Goal: Task Accomplishment & Management: Manage account settings

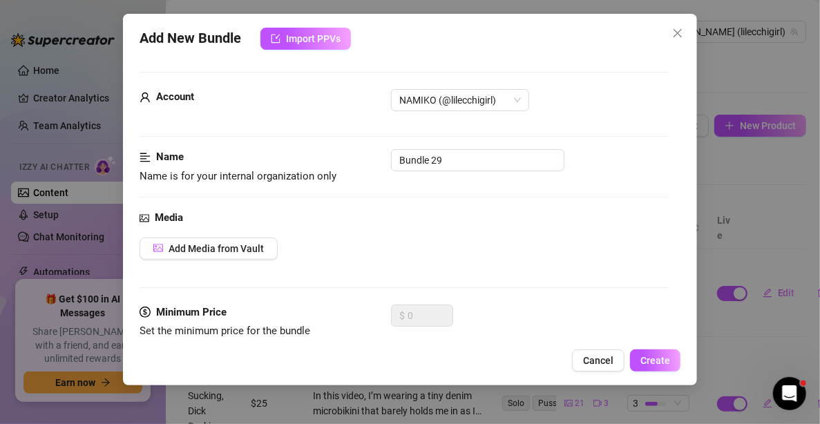
click at [57, 126] on div "Add New Bundle Import PPVs Account NAMIKO (@lilecchigirl) Name Name is for your…" at bounding box center [410, 212] width 820 height 424
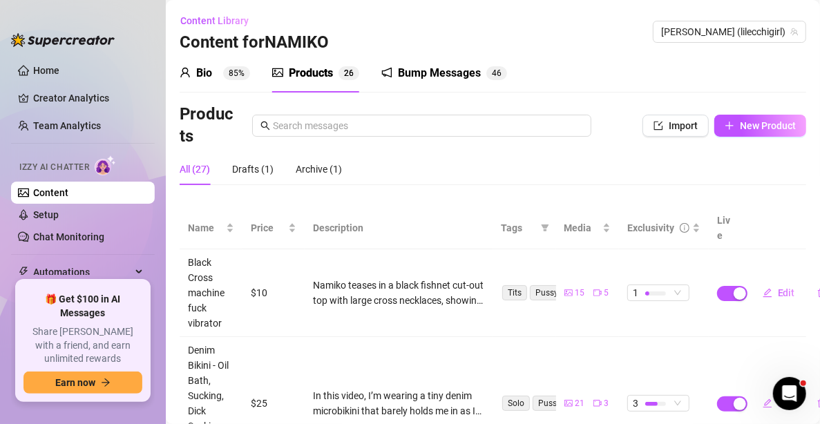
click at [200, 72] on div "Bio" at bounding box center [204, 73] width 16 height 17
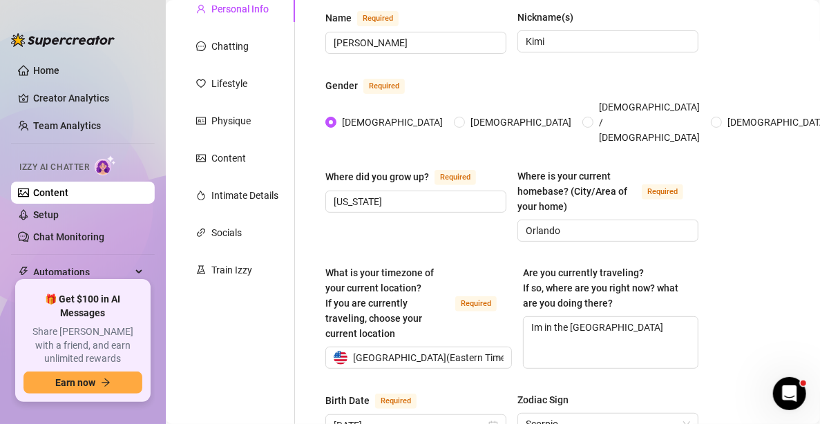
scroll to position [138, 0]
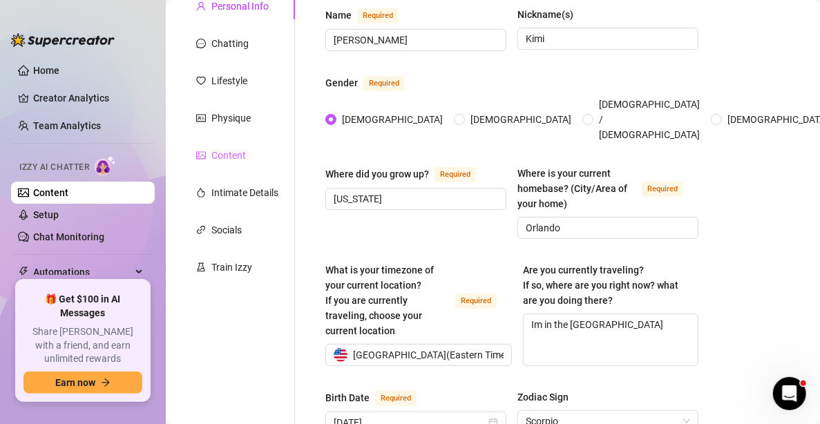
click at [247, 153] on div "Content" at bounding box center [237, 155] width 115 height 26
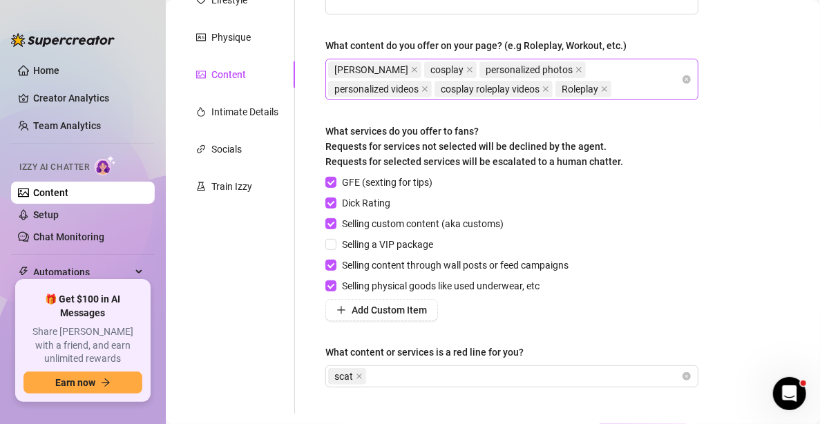
scroll to position [329, 0]
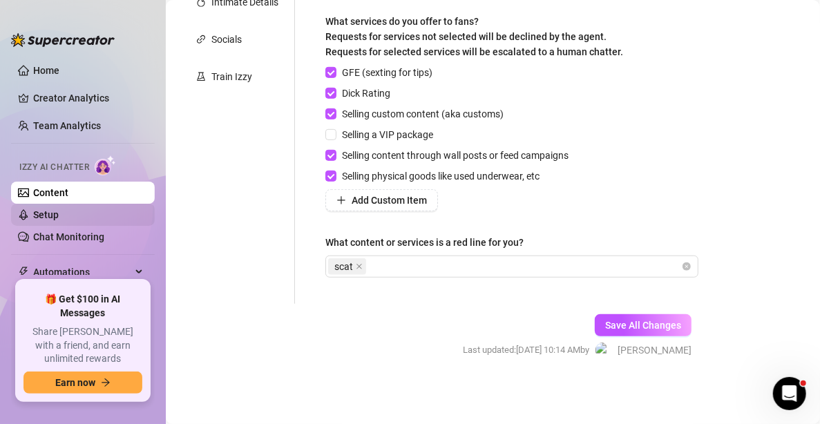
click at [59, 217] on link "Setup" at bounding box center [46, 214] width 26 height 11
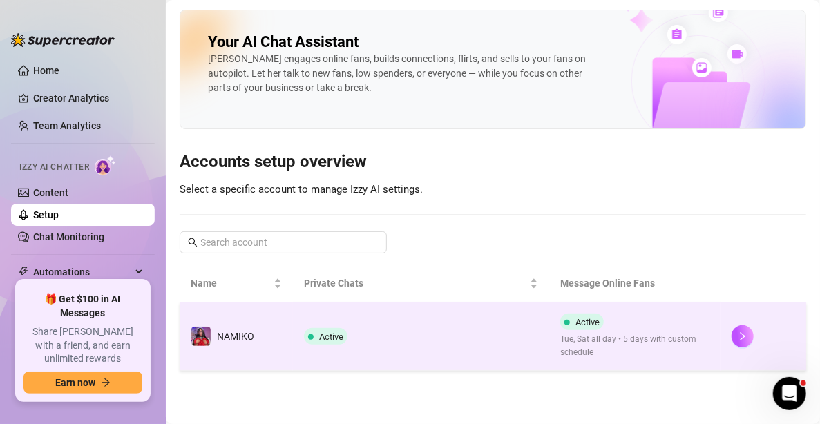
click at [734, 344] on div at bounding box center [764, 336] width 64 height 22
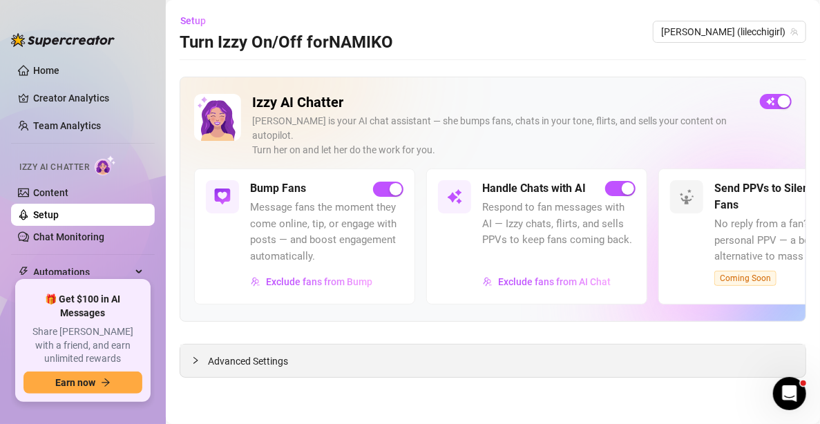
click at [502, 345] on div "Advanced Settings" at bounding box center [492, 361] width 625 height 32
click at [218, 354] on span "Advanced Settings" at bounding box center [248, 361] width 80 height 15
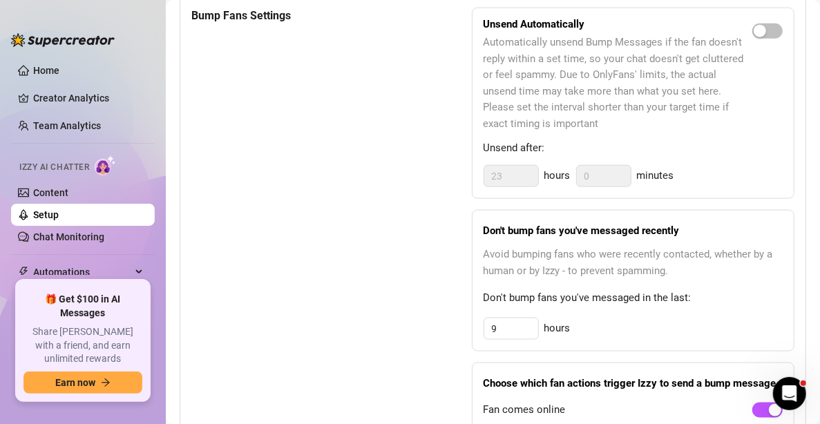
scroll to position [829, 0]
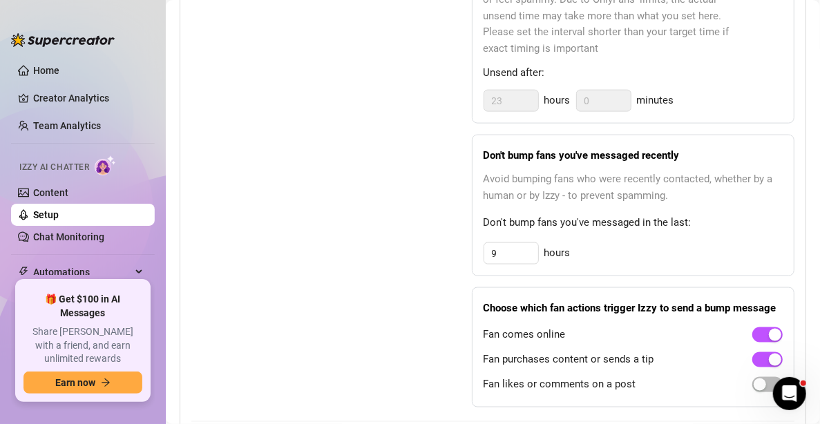
click at [388, 182] on div "Bump Fans Settings" at bounding box center [296, 169] width 211 height 475
